Goal: Task Accomplishment & Management: Complete application form

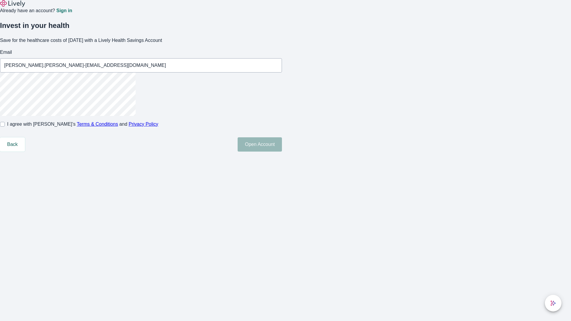
click at [5, 127] on input "I agree with Lively’s Terms & Conditions and Privacy Policy" at bounding box center [2, 124] width 5 height 5
checkbox input "true"
click at [282, 152] on button "Open Account" at bounding box center [259, 144] width 44 height 14
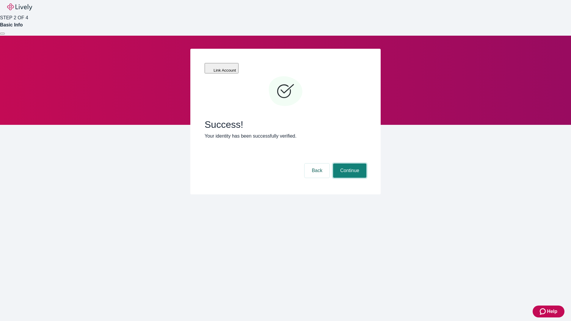
click at [349, 163] on button "Continue" at bounding box center [349, 170] width 33 height 14
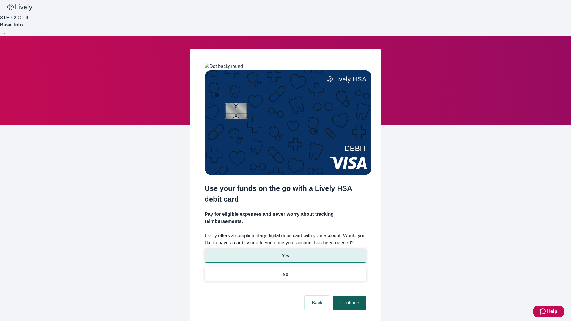
click at [285, 271] on p "No" at bounding box center [286, 274] width 6 height 6
click at [349, 296] on button "Continue" at bounding box center [349, 303] width 33 height 14
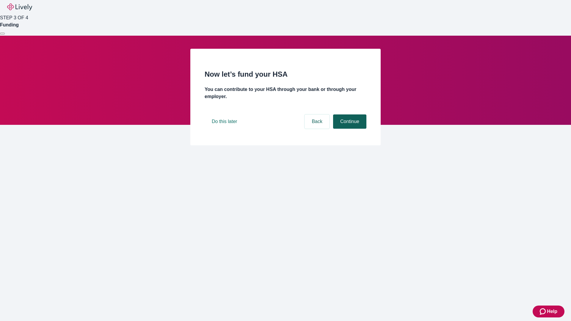
click at [349, 129] on button "Continue" at bounding box center [349, 121] width 33 height 14
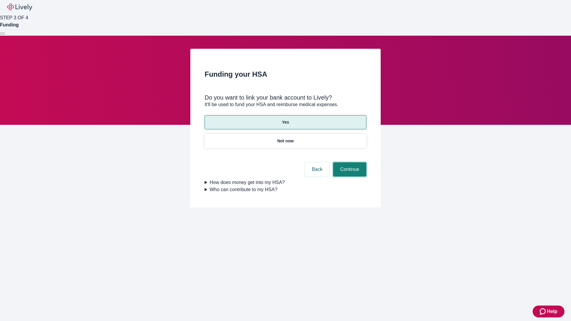
click at [349, 162] on button "Continue" at bounding box center [349, 169] width 33 height 14
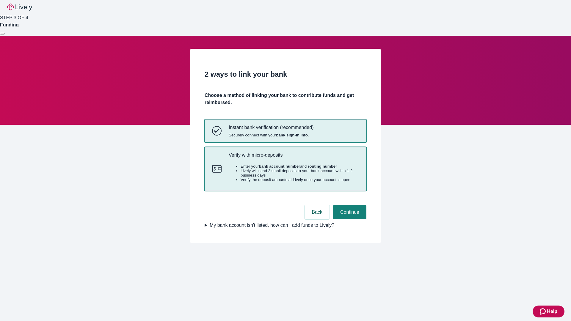
click at [293, 158] on p "Verify with micro-deposits" at bounding box center [294, 155] width 130 height 6
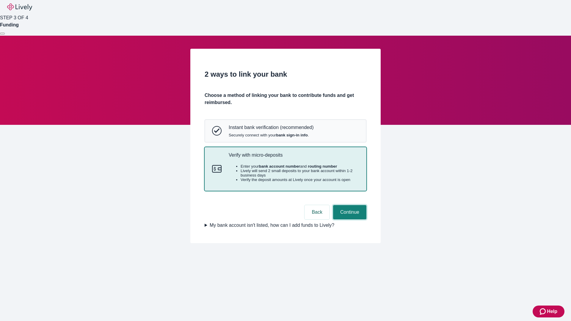
click at [349, 219] on button "Continue" at bounding box center [349, 212] width 33 height 14
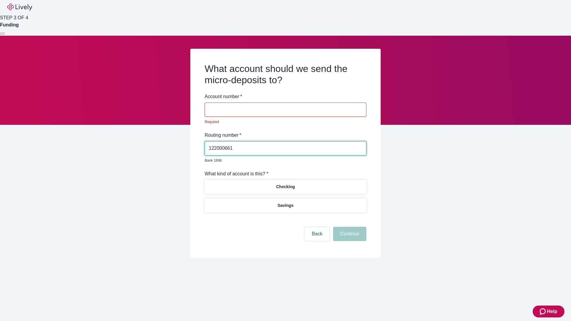
type input "122000661"
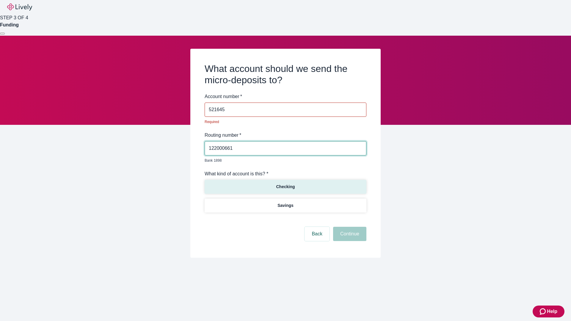
type input "521645"
click at [285, 184] on p "Checking" at bounding box center [285, 187] width 19 height 6
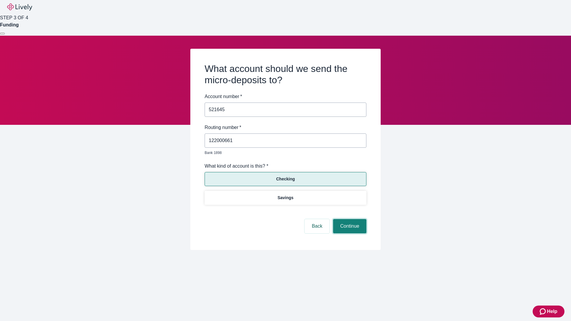
click at [349, 219] on button "Continue" at bounding box center [349, 226] width 33 height 14
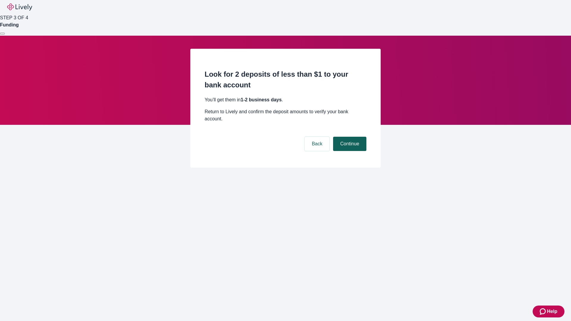
click at [349, 137] on button "Continue" at bounding box center [349, 144] width 33 height 14
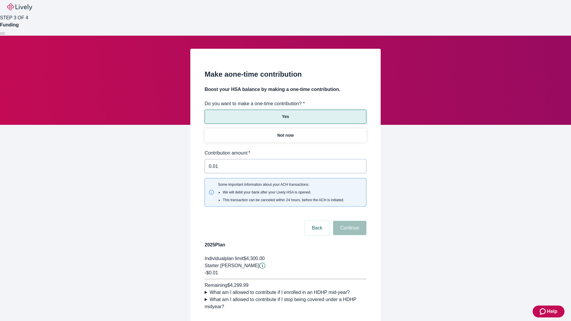
type input "0.01"
click at [349, 221] on button "Continue" at bounding box center [349, 228] width 33 height 14
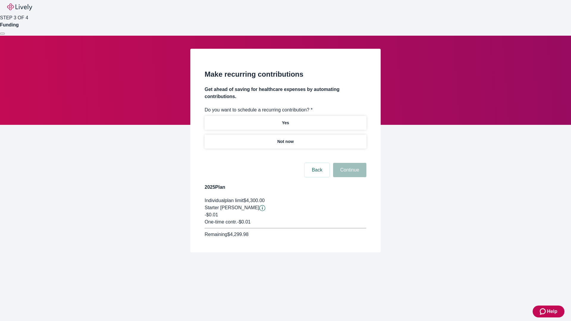
click at [285, 138] on p "Not now" at bounding box center [285, 141] width 16 height 6
click at [349, 163] on button "Continue" at bounding box center [349, 170] width 33 height 14
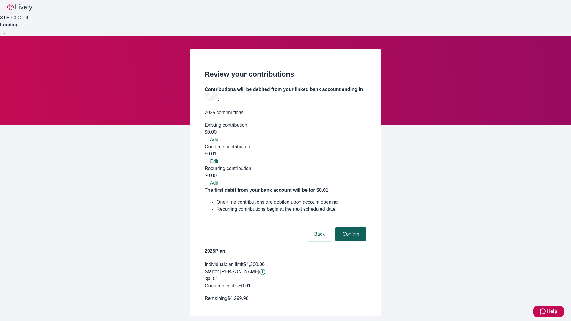
click at [350, 227] on button "Confirm" at bounding box center [350, 234] width 31 height 14
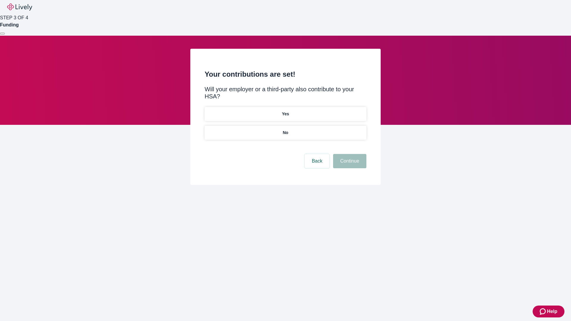
click at [285, 130] on p "No" at bounding box center [286, 133] width 6 height 6
click at [349, 154] on button "Continue" at bounding box center [349, 161] width 33 height 14
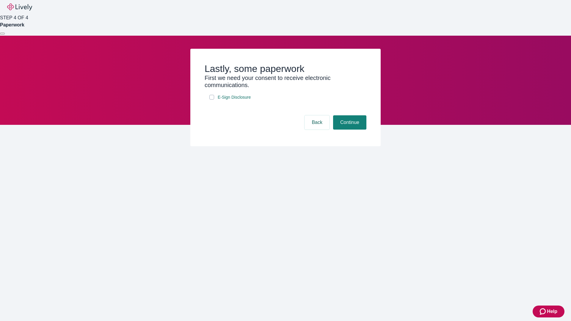
click at [212, 100] on input "E-Sign Disclosure" at bounding box center [211, 97] width 5 height 5
checkbox input "true"
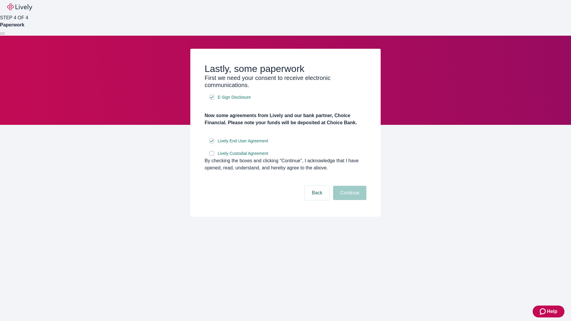
click at [212, 156] on input "Lively Custodial Agreement" at bounding box center [211, 153] width 5 height 5
checkbox input "true"
click at [349, 200] on button "Continue" at bounding box center [349, 193] width 33 height 14
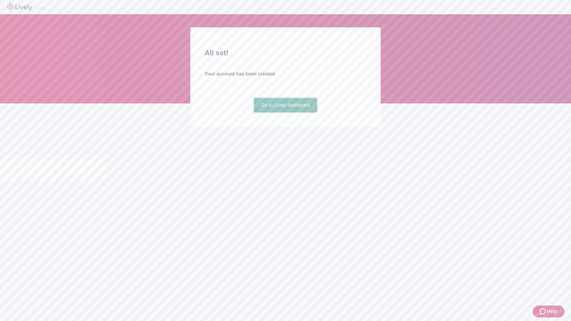
click at [285, 112] on link "Go to Lively dashboard" at bounding box center [285, 105] width 63 height 14
